Goal: Task Accomplishment & Management: Complete application form

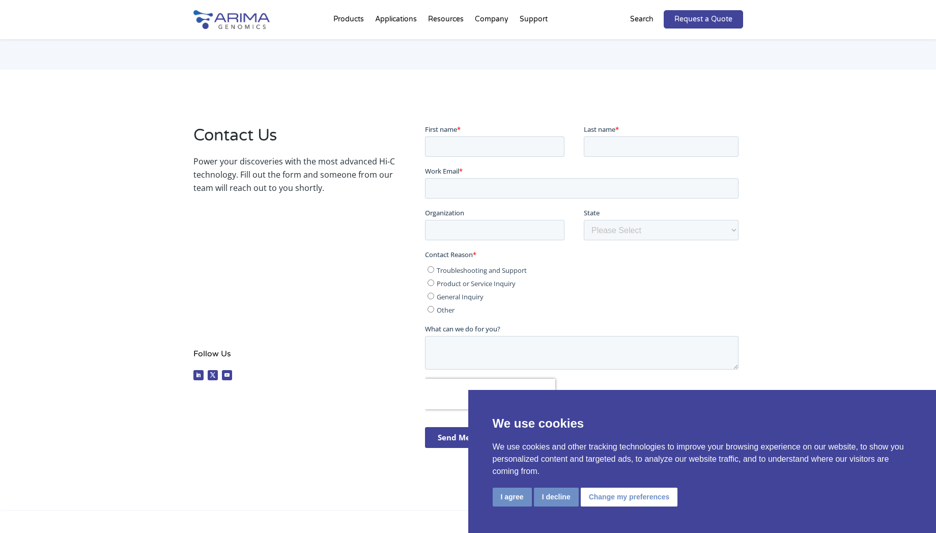
scroll to position [131, 0]
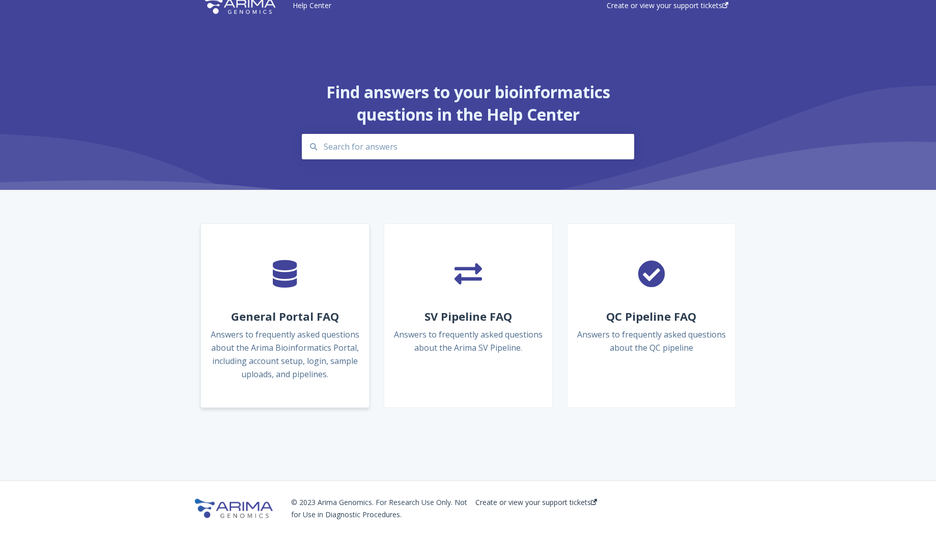
click at [308, 274] on div "" at bounding box center [285, 278] width 152 height 38
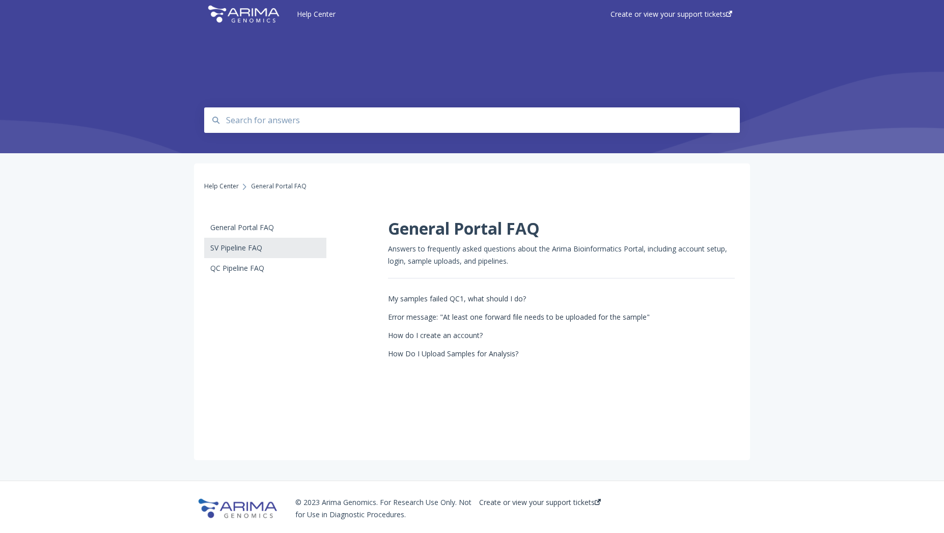
click at [256, 252] on div "SV Pipeline FAQ" at bounding box center [260, 248] width 100 height 8
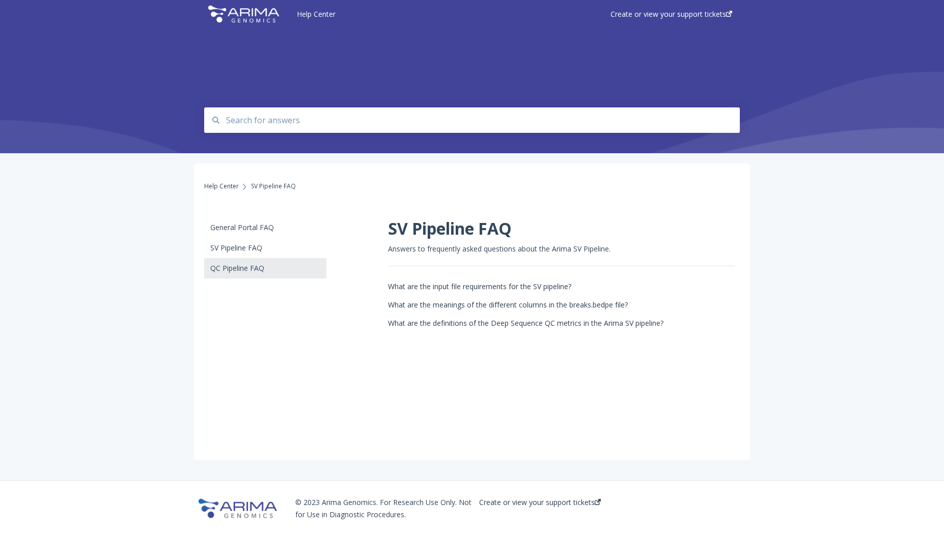
click at [257, 267] on div "QC Pipeline FAQ" at bounding box center [260, 268] width 100 height 8
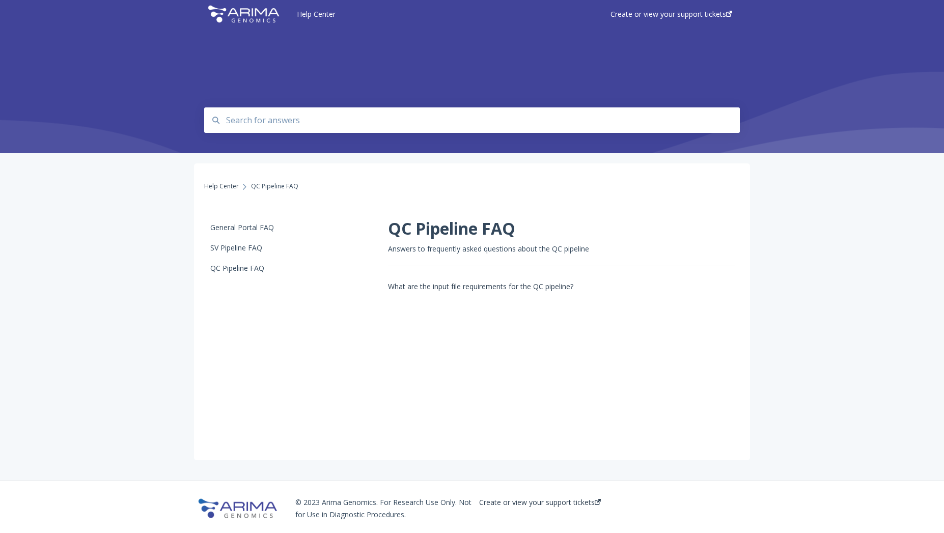
click at [243, 21] on img at bounding box center [243, 14] width 79 height 25
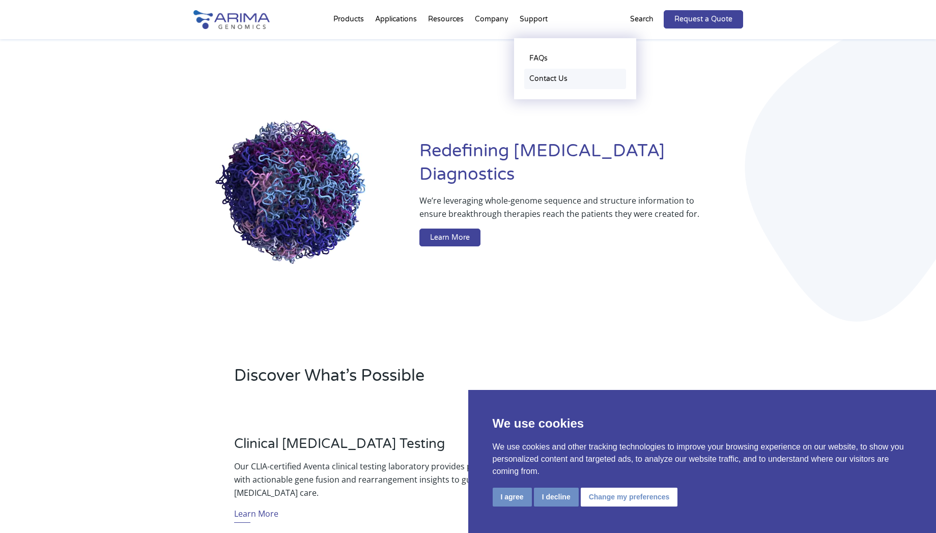
click at [538, 78] on link "Contact Us" at bounding box center [575, 79] width 102 height 20
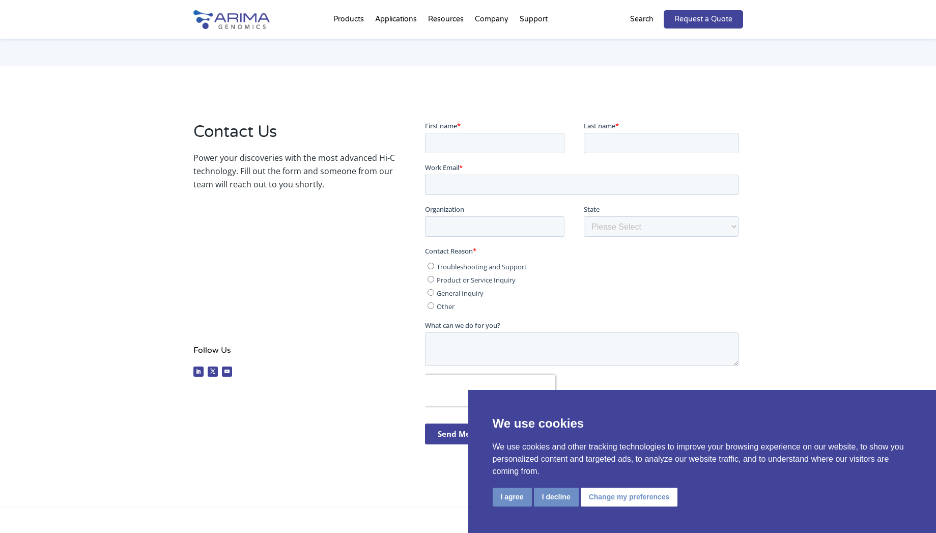
scroll to position [114, 0]
click at [474, 138] on input "First name *" at bounding box center [495, 142] width 140 height 20
type input "Alex"
click at [598, 142] on input "Last name *" at bounding box center [661, 142] width 155 height 20
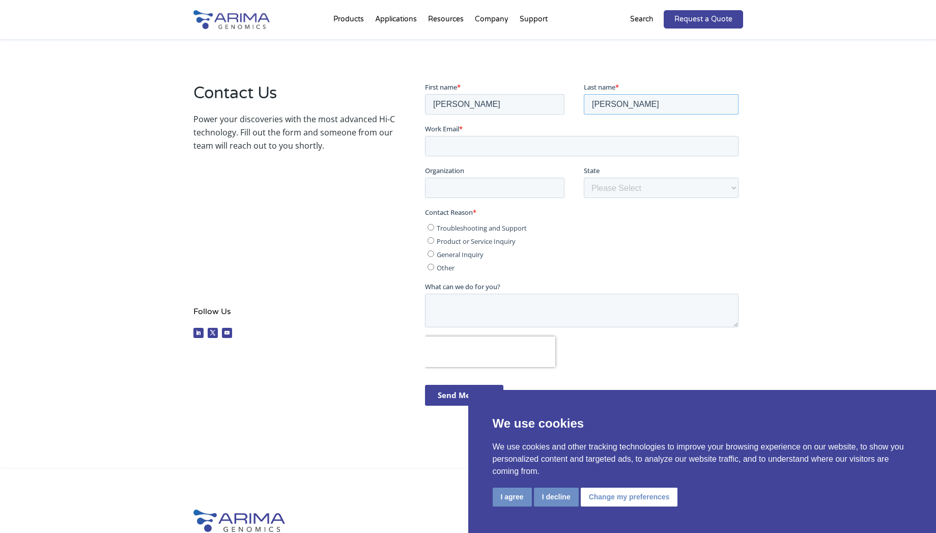
scroll to position [156, 0]
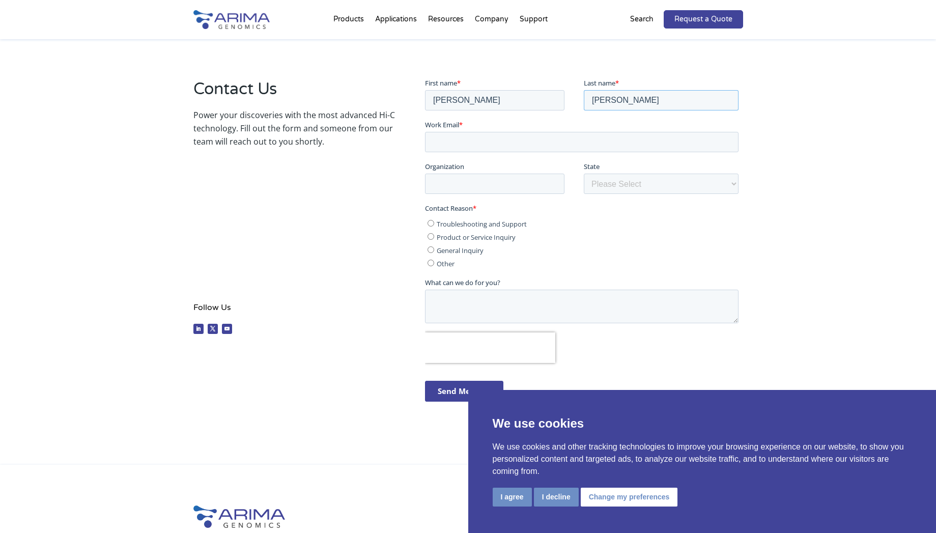
type input "Samano"
click at [592, 143] on input "Work Email *" at bounding box center [582, 141] width 314 height 20
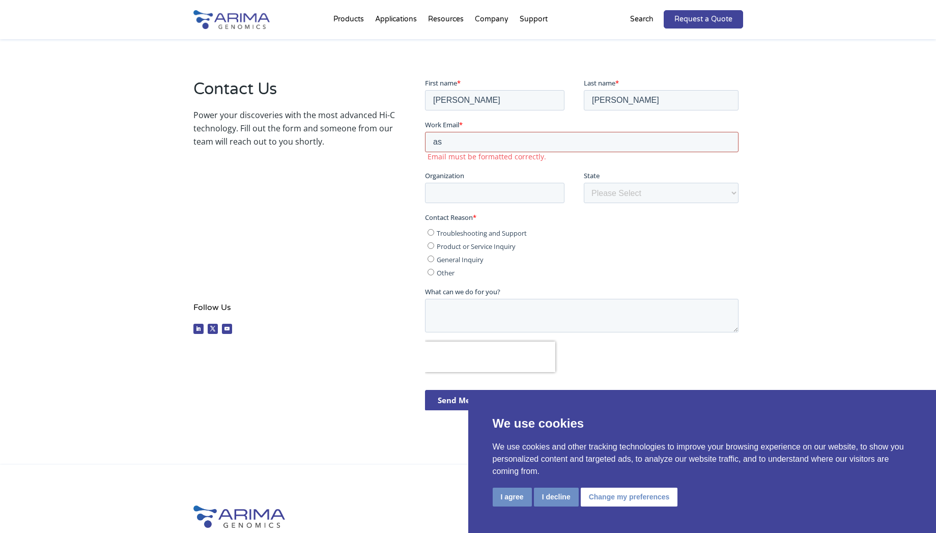
type input "asamano@tamu.edu"
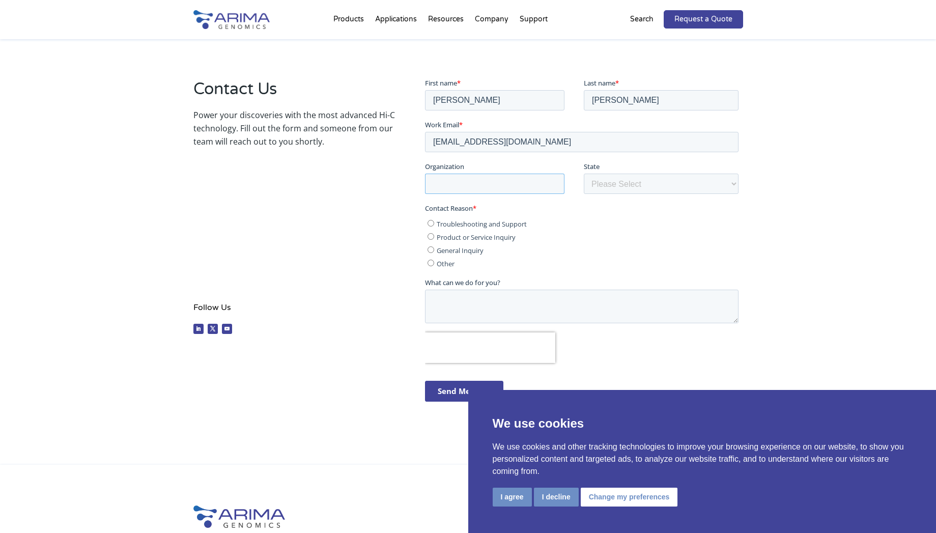
click at [518, 180] on input "Organization" at bounding box center [495, 183] width 140 height 20
type input "Texas A&M University"
select select "Texas"
click at [584, 173] on select "Please Select Other/Non-US Alabama Alaska Arizona Arkansas California Colorado …" at bounding box center [661, 183] width 155 height 20
click at [485, 237] on span "Product or Service Inquiry" at bounding box center [476, 236] width 79 height 9
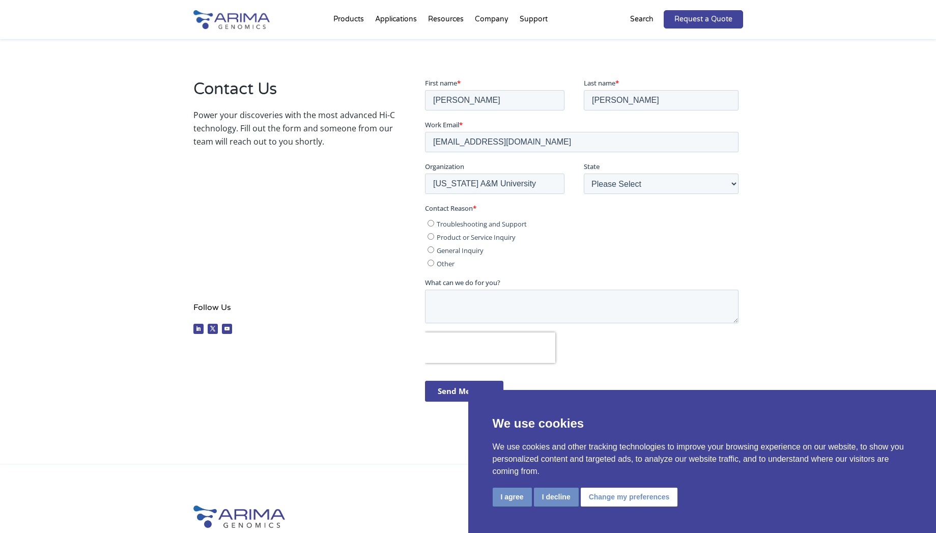
click at [434, 237] on input "Product or Service Inquiry" at bounding box center [431, 236] width 7 height 7
radio input "true"
click at [495, 307] on textarea "What can we do for you?" at bounding box center [582, 306] width 314 height 34
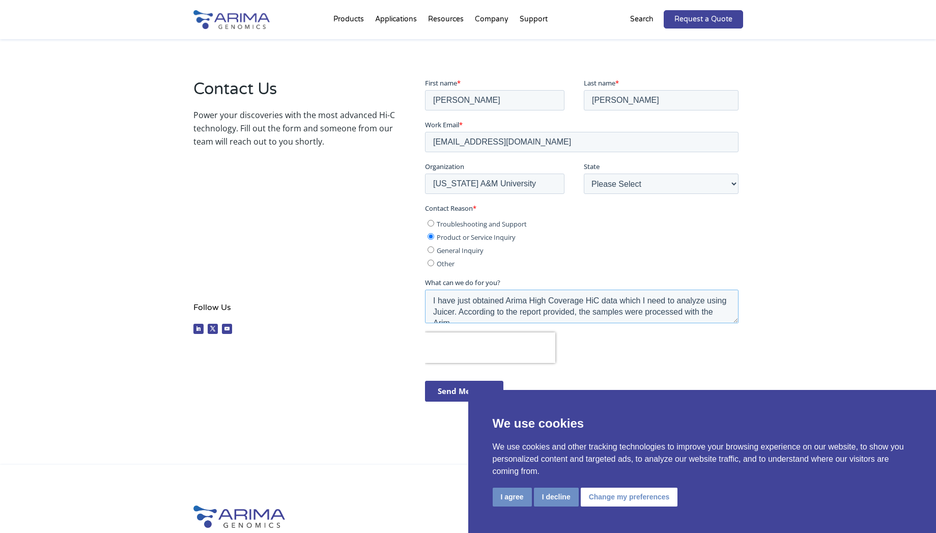
scroll to position [5, 0]
click at [468, 318] on textarea "I have just obtained Arima High Coverage HiC data which I need to analyze using…" at bounding box center [582, 306] width 314 height 34
click at [489, 320] on textarea "I have just obtained Arima High Coverage HiC data which I need to analyze using…" at bounding box center [582, 306] width 314 height 34
click at [528, 320] on textarea "I have just obtained Arima High Coverage HiC data which I need to analyze using…" at bounding box center [582, 306] width 314 height 34
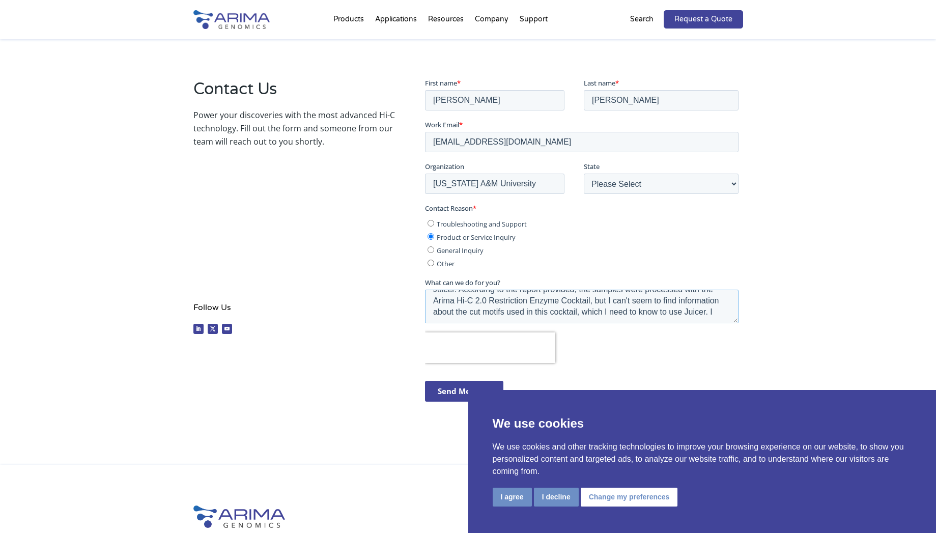
click at [623, 302] on textarea "I have just obtained Arima High Coverage HiC data which I need to analyze using…" at bounding box center [582, 306] width 314 height 34
click at [627, 301] on textarea "I have just obtained Arima High Coverage HiC data which I need to analyze using…" at bounding box center [582, 306] width 314 height 34
click at [659, 301] on textarea "I have just obtained Arima High Coverage HiC data which I need to analyze using…" at bounding box center [582, 306] width 314 height 34
click at [680, 300] on textarea "I have just obtained Arima High Coverage HiC data which I need to analyze using…" at bounding box center [582, 306] width 314 height 34
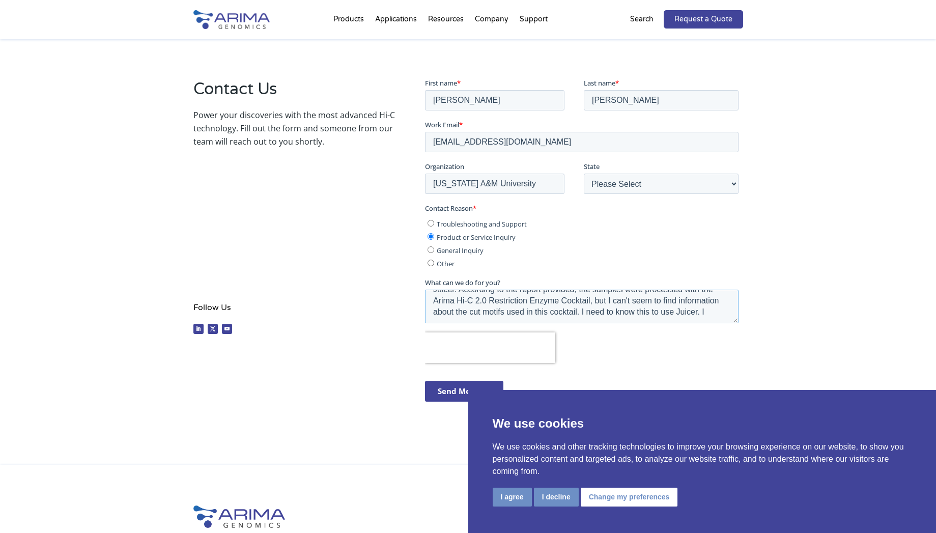
click at [553, 310] on textarea "I have just obtained Arima High Coverage HiC data which I need to analyze using…" at bounding box center [582, 306] width 314 height 34
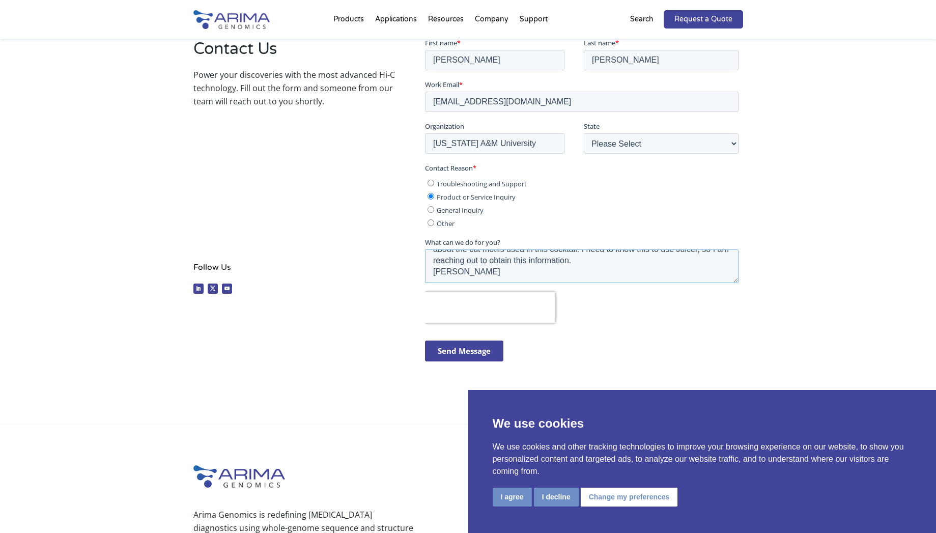
scroll to position [205, 0]
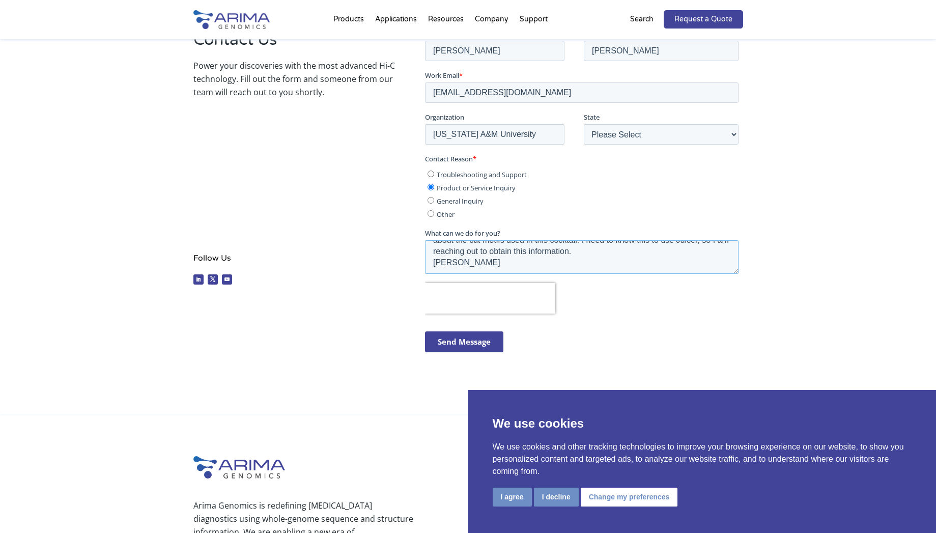
type textarea "I have just obtained Arima High Coverage HiC data which I need to analyze using…"
click at [464, 347] on input "Send Message" at bounding box center [464, 341] width 78 height 21
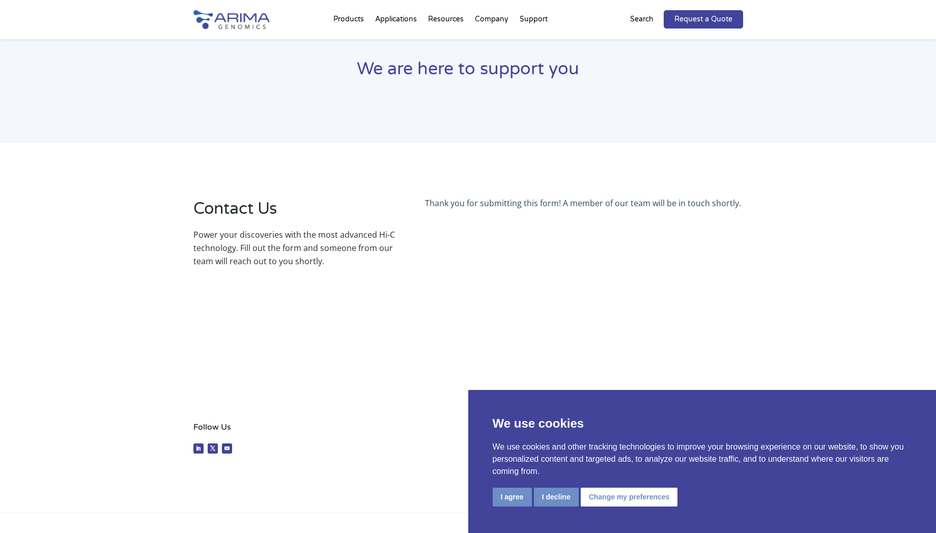
scroll to position [35, 0]
